Goal: Contribute content: Add original content to the website for others to see

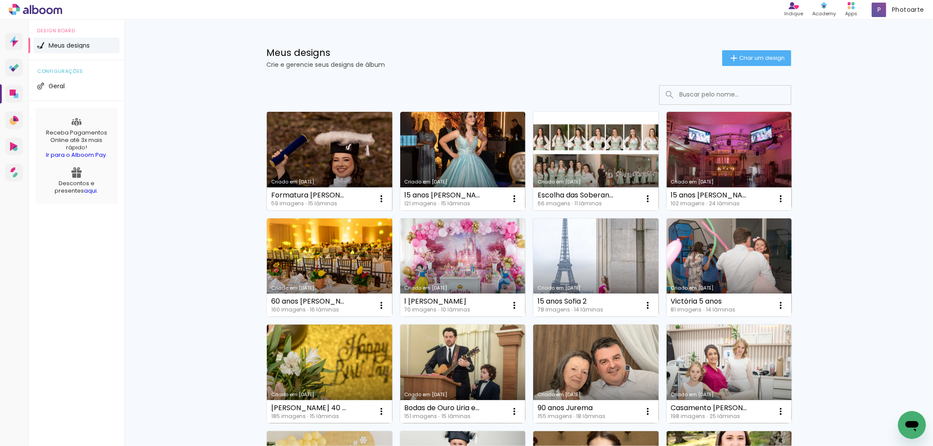
click at [289, 150] on link "Criado em [DATE]" at bounding box center [330, 161] width 126 height 99
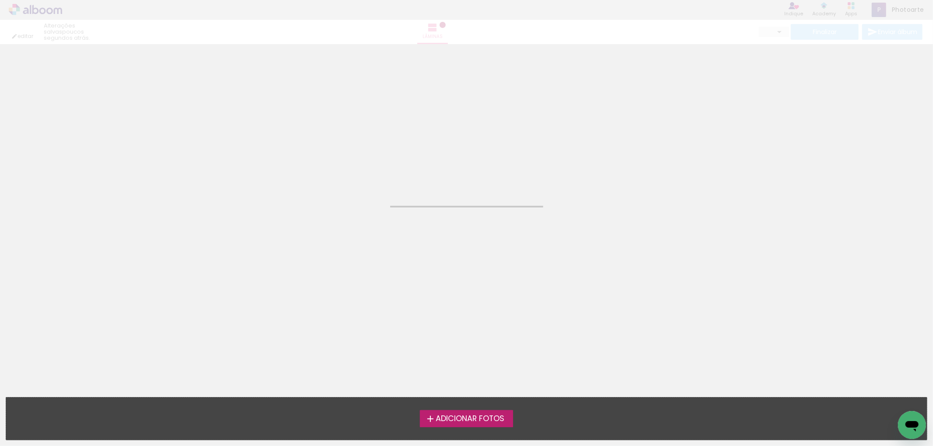
click at [289, 150] on neon-animated-pages "Confirmar Cancelar" at bounding box center [466, 245] width 933 height 402
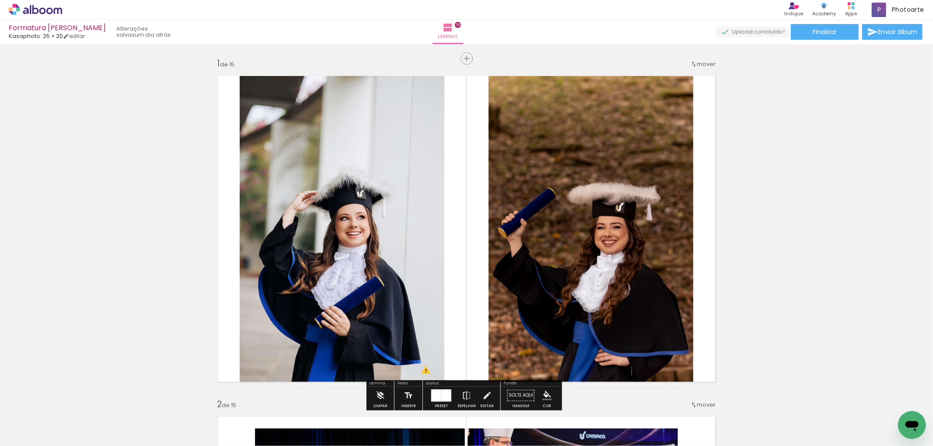
click at [0, 0] on span "Adicionar Fotos" at bounding box center [0, 0] width 0 height 0
click at [0, 0] on input "file" at bounding box center [0, 0] width 0 height 0
